Goal: Transaction & Acquisition: Purchase product/service

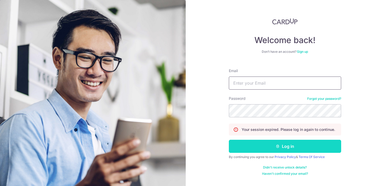
type input "reevelsy@gmail.com"
click at [247, 151] on button "Log in" at bounding box center [285, 146] width 112 height 13
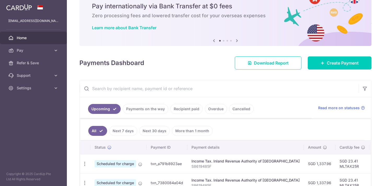
scroll to position [16, 0]
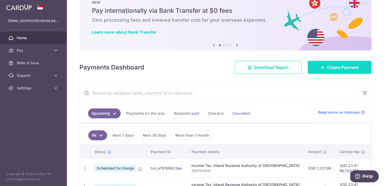
click at [337, 69] on span "Create Payment" at bounding box center [343, 67] width 32 height 6
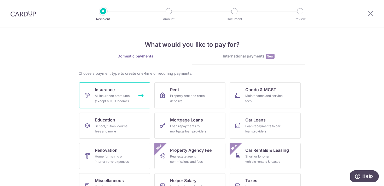
click at [124, 90] on link "Insurance All insurance premiums (except NTUC Income)" at bounding box center [114, 95] width 71 height 26
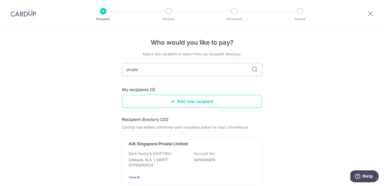
type input "[PERSON_NAME]"
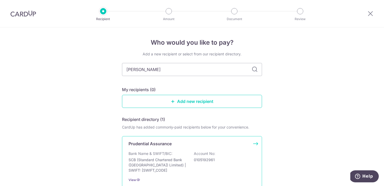
click at [146, 151] on div "Prudential Assurance Bank Name & SWIFT/BIC: SCB (Standard Chartered Bank (Singa…" at bounding box center [192, 161] width 140 height 51
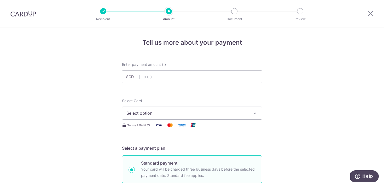
scroll to position [38, 0]
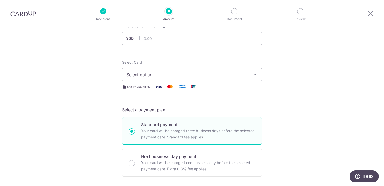
click at [143, 76] on span "Select option" at bounding box center [188, 75] width 122 height 6
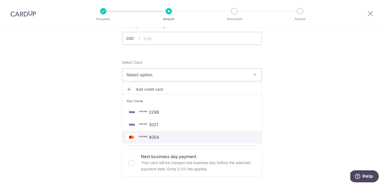
click at [144, 135] on span "**** 4004" at bounding box center [149, 137] width 20 height 6
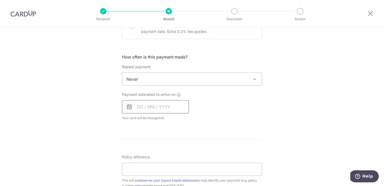
scroll to position [177, 0]
click at [142, 104] on input "text" at bounding box center [155, 106] width 67 height 13
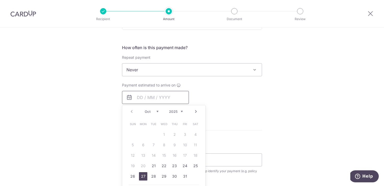
scroll to position [174, 0]
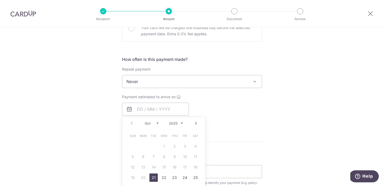
click at [154, 177] on link "21" at bounding box center [154, 178] width 8 height 8
type input "21/10/2025"
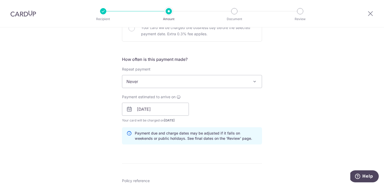
click at [112, 143] on div "Tell us more about your payment Enter payment amount SGD Select Card **** 4004 …" at bounding box center [192, 101] width 384 height 495
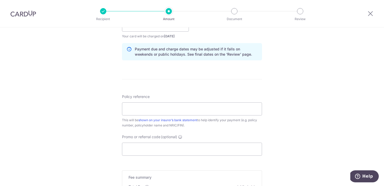
scroll to position [281, 0]
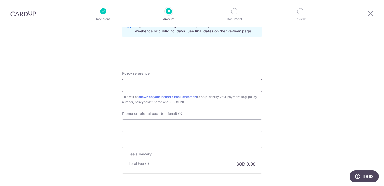
click at [147, 87] on input "Policy reference" at bounding box center [192, 85] width 140 height 13
paste input "79085229"
type input "79085229"
click at [143, 127] on input "Promo or referral code (optional)" at bounding box center [192, 126] width 140 height 13
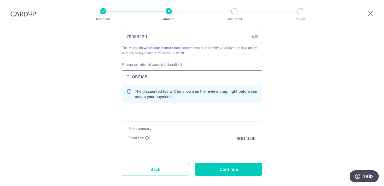
scroll to position [337, 0]
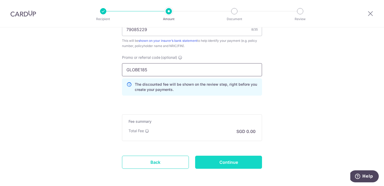
type input "GLOBE185"
click at [227, 162] on input "Continue" at bounding box center [228, 162] width 67 height 13
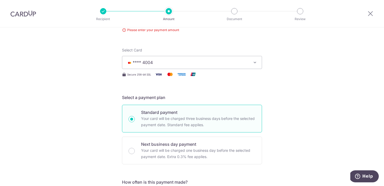
scroll to position [10, 0]
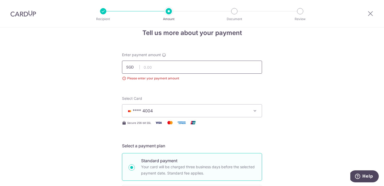
click at [147, 68] on input "text" at bounding box center [192, 67] width 140 height 13
type input "25,000.00"
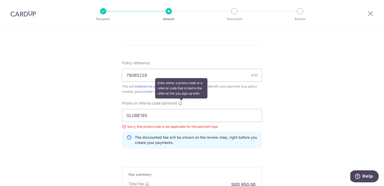
scroll to position [362, 0]
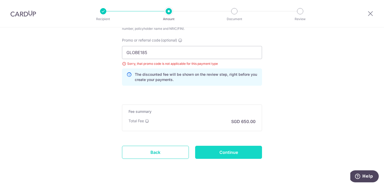
click at [224, 153] on input "Continue" at bounding box center [228, 152] width 67 height 13
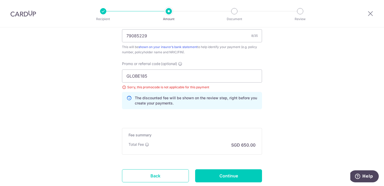
scroll to position [322, 0]
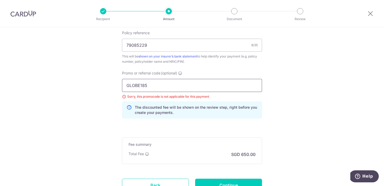
click at [144, 89] on input "GLOBE185" at bounding box center [192, 85] width 140 height 13
type input "off225"
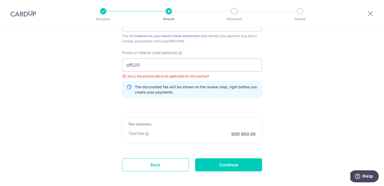
scroll to position [352, 0]
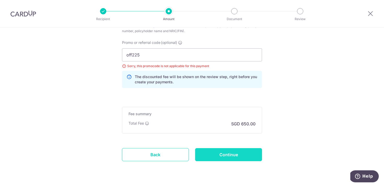
click at [233, 158] on input "Continue" at bounding box center [228, 154] width 67 height 13
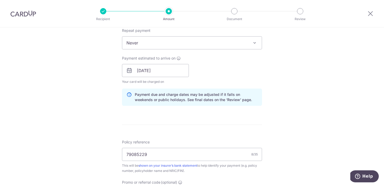
scroll to position [209, 0]
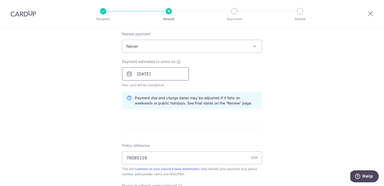
click at [163, 77] on input "21/10/2025" at bounding box center [155, 73] width 67 height 13
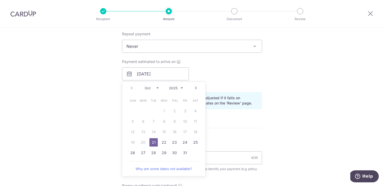
click at [155, 142] on link "21" at bounding box center [154, 142] width 8 height 8
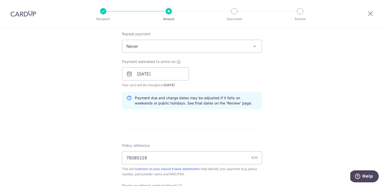
click at [160, 121] on form "Enter payment amount SGD 25,000.00 25000.00 Select Card **** 4004 Add credit ca…" at bounding box center [192, 82] width 140 height 459
click at [161, 73] on input "[DATE]" at bounding box center [155, 73] width 67 height 13
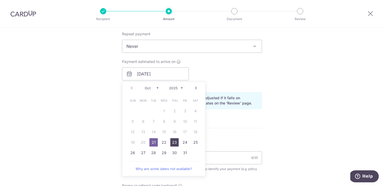
click at [176, 142] on link "23" at bounding box center [174, 142] width 8 height 8
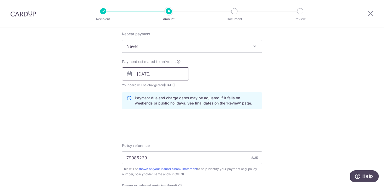
click at [170, 74] on input "23/10/2025" at bounding box center [155, 73] width 67 height 13
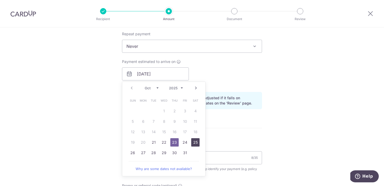
click at [194, 143] on link "25" at bounding box center [195, 142] width 8 height 8
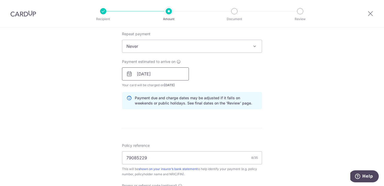
click at [164, 74] on input "25/10/2025" at bounding box center [155, 73] width 67 height 13
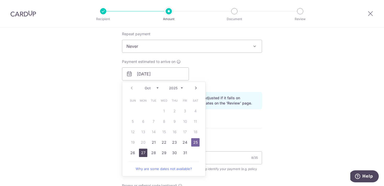
click at [141, 152] on link "27" at bounding box center [143, 153] width 8 height 8
type input "27/10/2025"
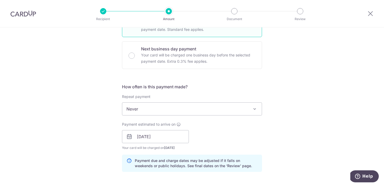
scroll to position [144, 0]
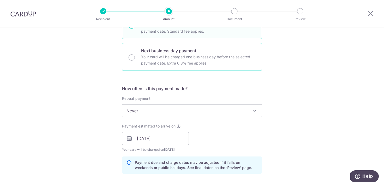
click at [135, 62] on div "Next business day payment Your card will be charged one business day before the…" at bounding box center [192, 57] width 140 height 28
radio input "false"
radio input "true"
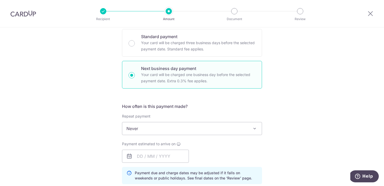
scroll to position [173, 0]
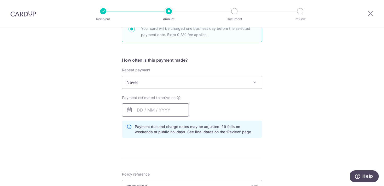
click at [163, 110] on input "text" at bounding box center [155, 110] width 67 height 13
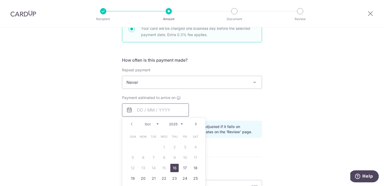
scroll to position [197, 0]
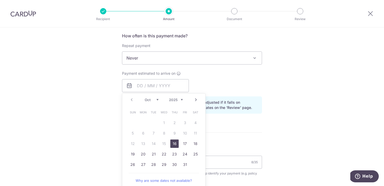
click at [175, 144] on link "16" at bounding box center [174, 144] width 8 height 8
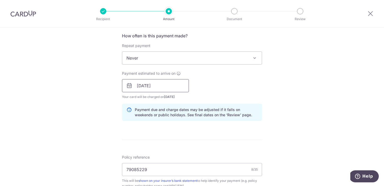
click at [163, 88] on input "16/10/2025" at bounding box center [155, 85] width 67 height 13
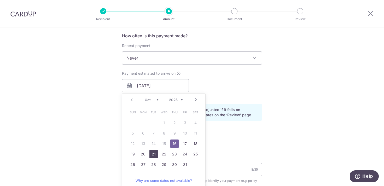
click at [153, 153] on link "21" at bounding box center [154, 154] width 8 height 8
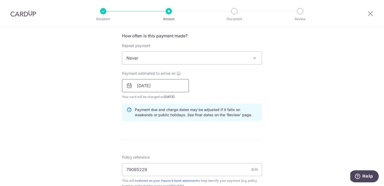
click at [161, 86] on input "[DATE]" at bounding box center [155, 85] width 67 height 13
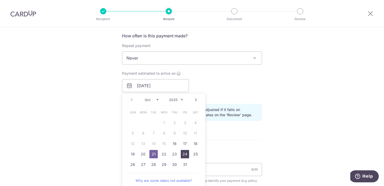
click at [182, 154] on link "24" at bounding box center [185, 154] width 8 height 8
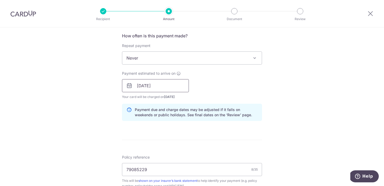
click at [165, 87] on input "24/10/2025" at bounding box center [155, 85] width 67 height 13
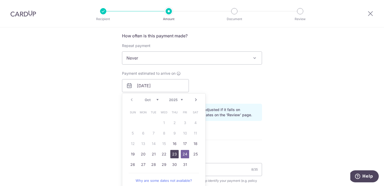
click at [172, 154] on link "23" at bounding box center [174, 154] width 8 height 8
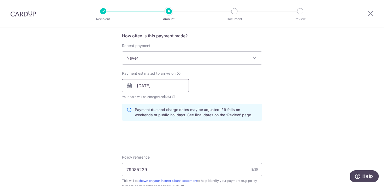
click at [161, 88] on input "23/10/2025" at bounding box center [155, 85] width 67 height 13
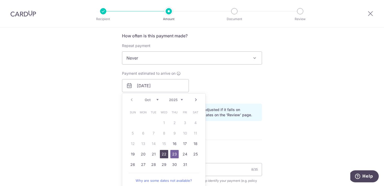
click at [164, 157] on link "22" at bounding box center [164, 154] width 8 height 8
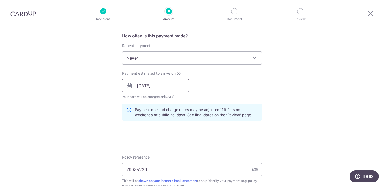
click at [164, 86] on input "[DATE]" at bounding box center [155, 85] width 67 height 13
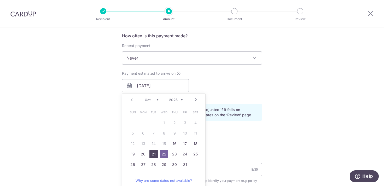
click at [154, 153] on link "21" at bounding box center [154, 154] width 8 height 8
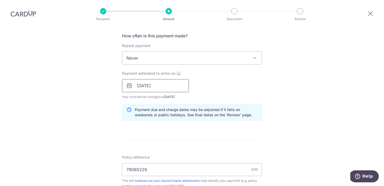
click at [162, 87] on input "[DATE]" at bounding box center [155, 85] width 67 height 13
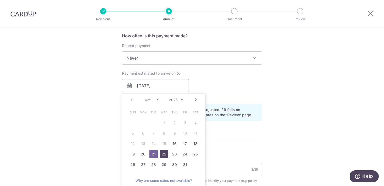
click at [164, 154] on link "22" at bounding box center [164, 154] width 8 height 8
type input "[DATE]"
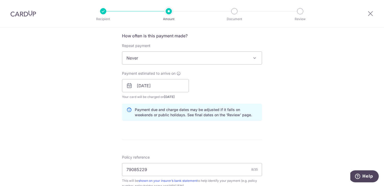
click at [111, 127] on div "Tell us more about your payment Enter payment amount SGD 25,000.00 25000.00 Sel…" at bounding box center [192, 101] width 384 height 543
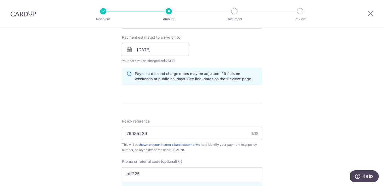
scroll to position [282, 0]
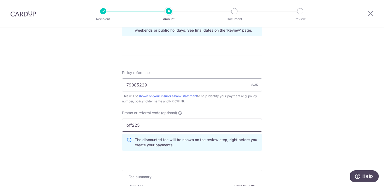
click at [150, 124] on input "off225" at bounding box center [192, 125] width 140 height 13
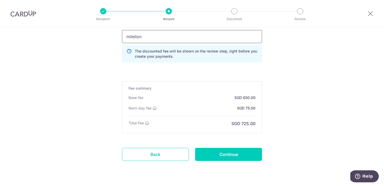
scroll to position [385, 0]
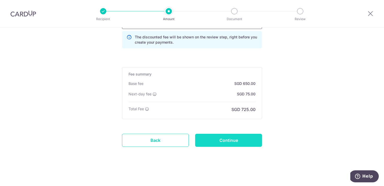
type input "milelion"
click at [225, 140] on input "Continue" at bounding box center [228, 140] width 67 height 13
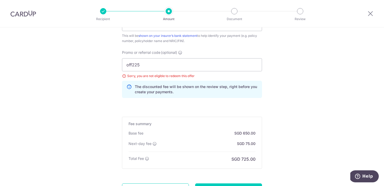
scroll to position [317, 0]
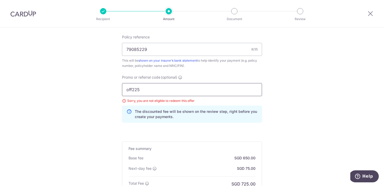
click at [152, 93] on input "off225" at bounding box center [192, 89] width 140 height 13
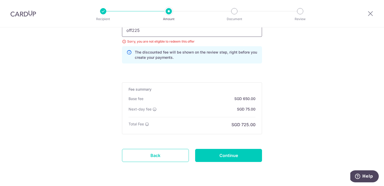
scroll to position [387, 0]
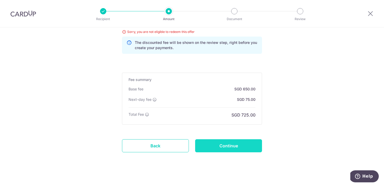
click at [237, 149] on input "Continue" at bounding box center [228, 145] width 67 height 13
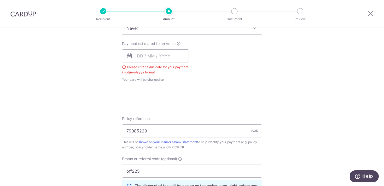
scroll to position [210, 0]
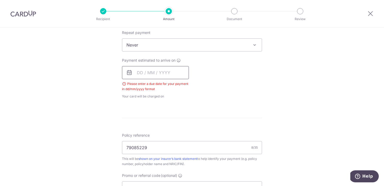
click at [142, 69] on input "text" at bounding box center [155, 72] width 67 height 13
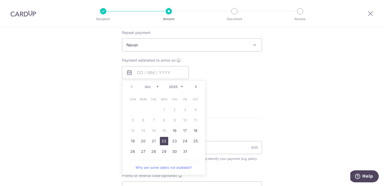
click at [164, 142] on link "22" at bounding box center [164, 141] width 8 height 8
type input "22/10/2025"
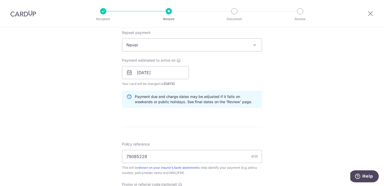
click at [112, 122] on div "Tell us more about your payment Enter payment amount SGD 25,000.00 25000.00 Sel…" at bounding box center [192, 88] width 384 height 543
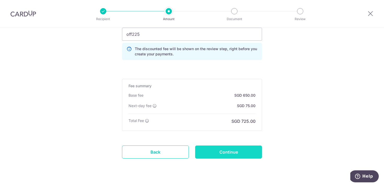
scroll to position [371, 0]
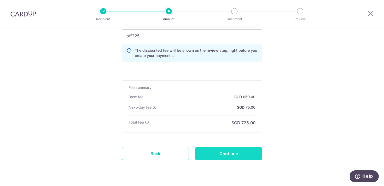
click at [229, 152] on input "Continue" at bounding box center [228, 153] width 67 height 13
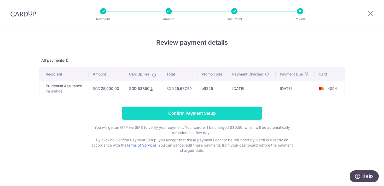
click at [216, 113] on input "Confirm Payment Setup" at bounding box center [192, 113] width 140 height 13
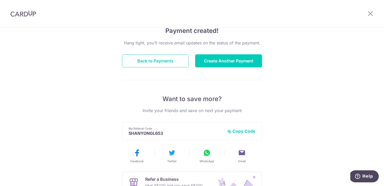
scroll to position [46, 0]
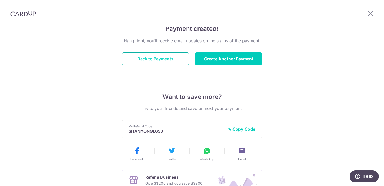
click at [167, 59] on button "Back to Payments" at bounding box center [155, 58] width 67 height 13
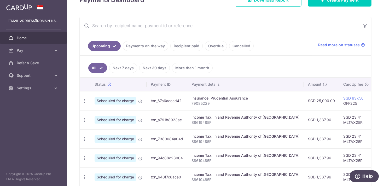
scroll to position [86, 0]
